Goal: Use online tool/utility: Utilize a website feature to perform a specific function

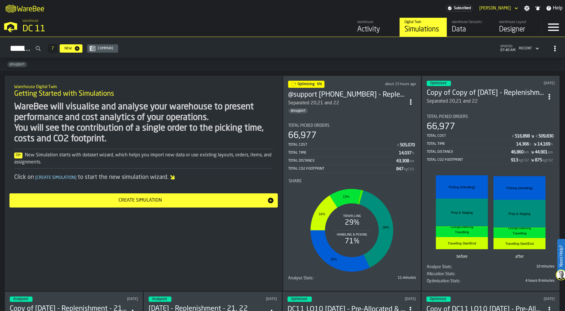
click at [489, 106] on div "Optimised [DATE] Copy of Copy of [DATE] - Replenishment - 21, 22 Separated 20,2…" at bounding box center [491, 183] width 138 height 215
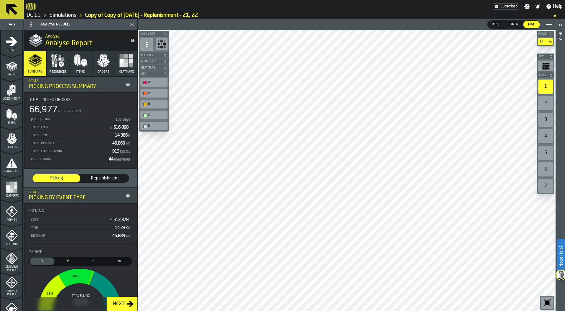
click at [277, 152] on div at bounding box center [347, 170] width 418 height 281
click at [348, 144] on div at bounding box center [347, 170] width 418 height 281
click at [550, 99] on div "2" at bounding box center [546, 103] width 15 height 14
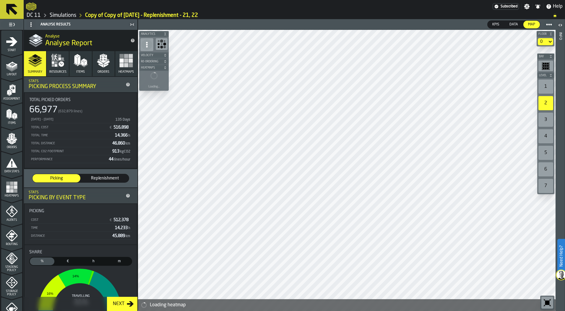
click at [547, 89] on div "1" at bounding box center [546, 87] width 15 height 14
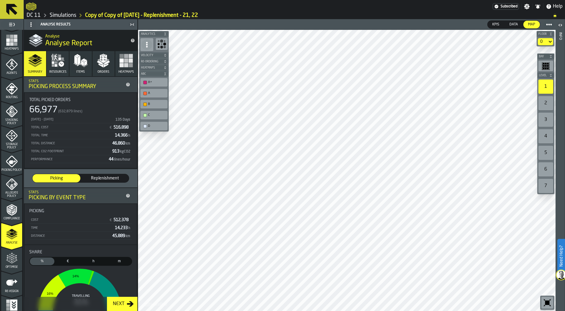
scroll to position [156, 0]
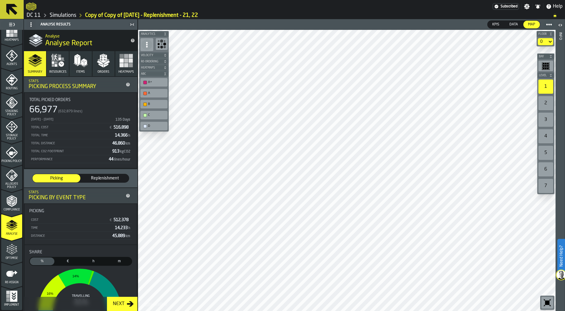
click at [13, 255] on div "Optimise" at bounding box center [11, 252] width 21 height 16
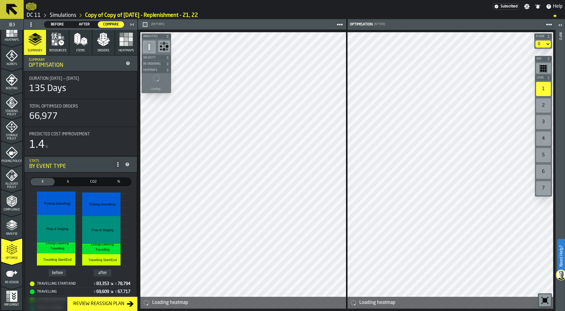
click at [12, 226] on icon "menu Analyse" at bounding box center [12, 225] width 12 height 12
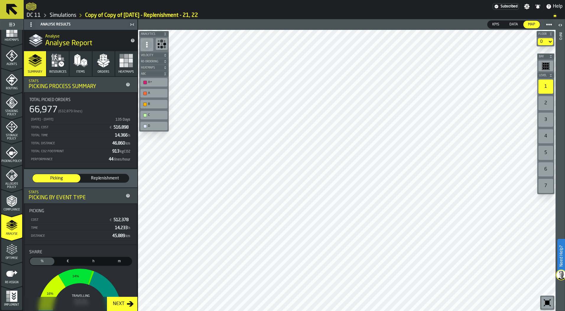
click at [13, 11] on icon at bounding box center [11, 9] width 11 height 11
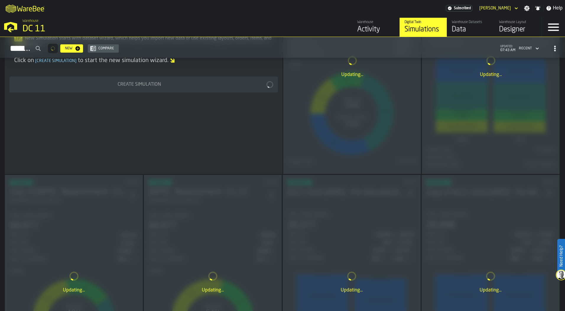
scroll to position [118, 0]
